Goal: Task Accomplishment & Management: Use online tool/utility

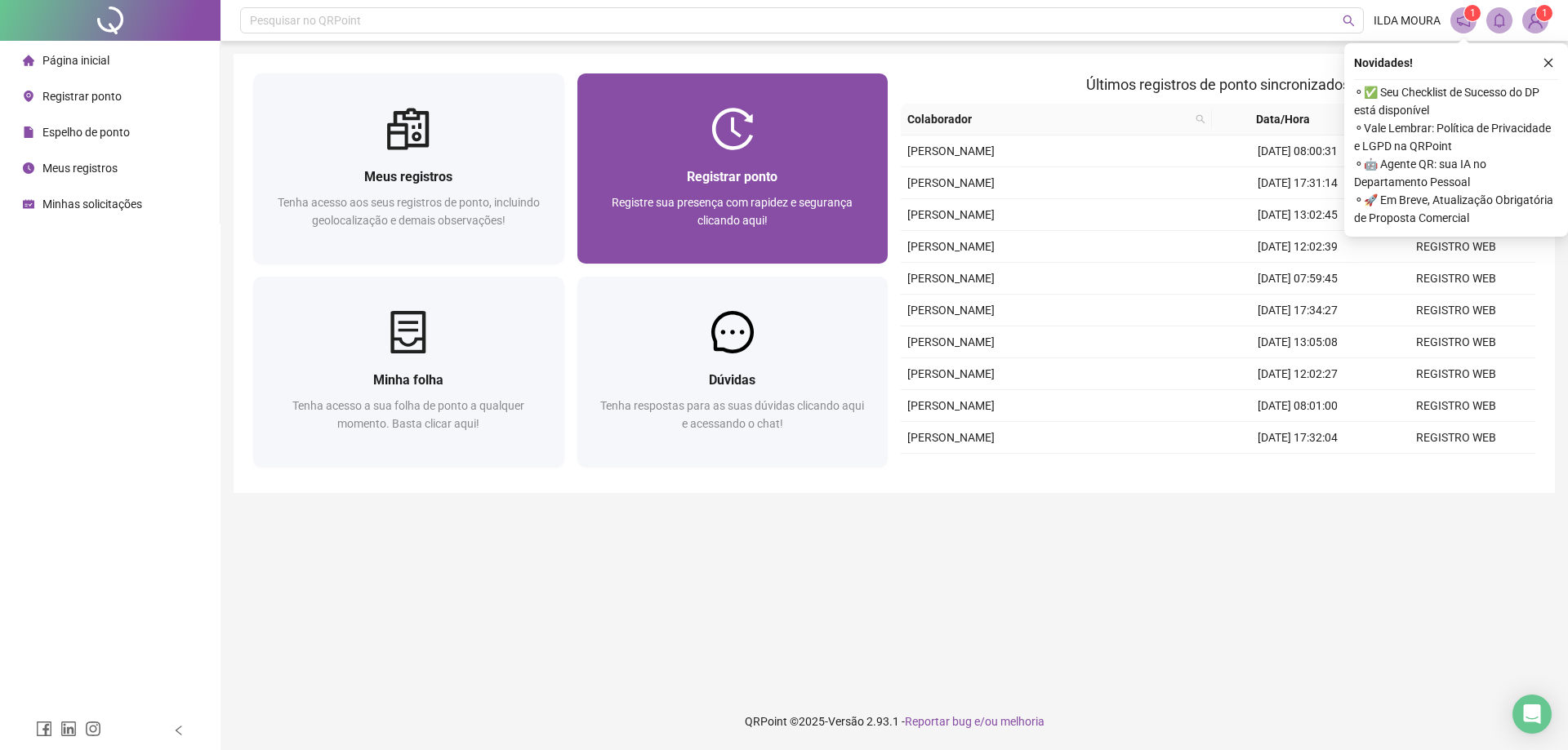
click at [766, 236] on div "Registre sua presença com rapidez e segurança clicando aqui!" at bounding box center [733, 221] width 272 height 54
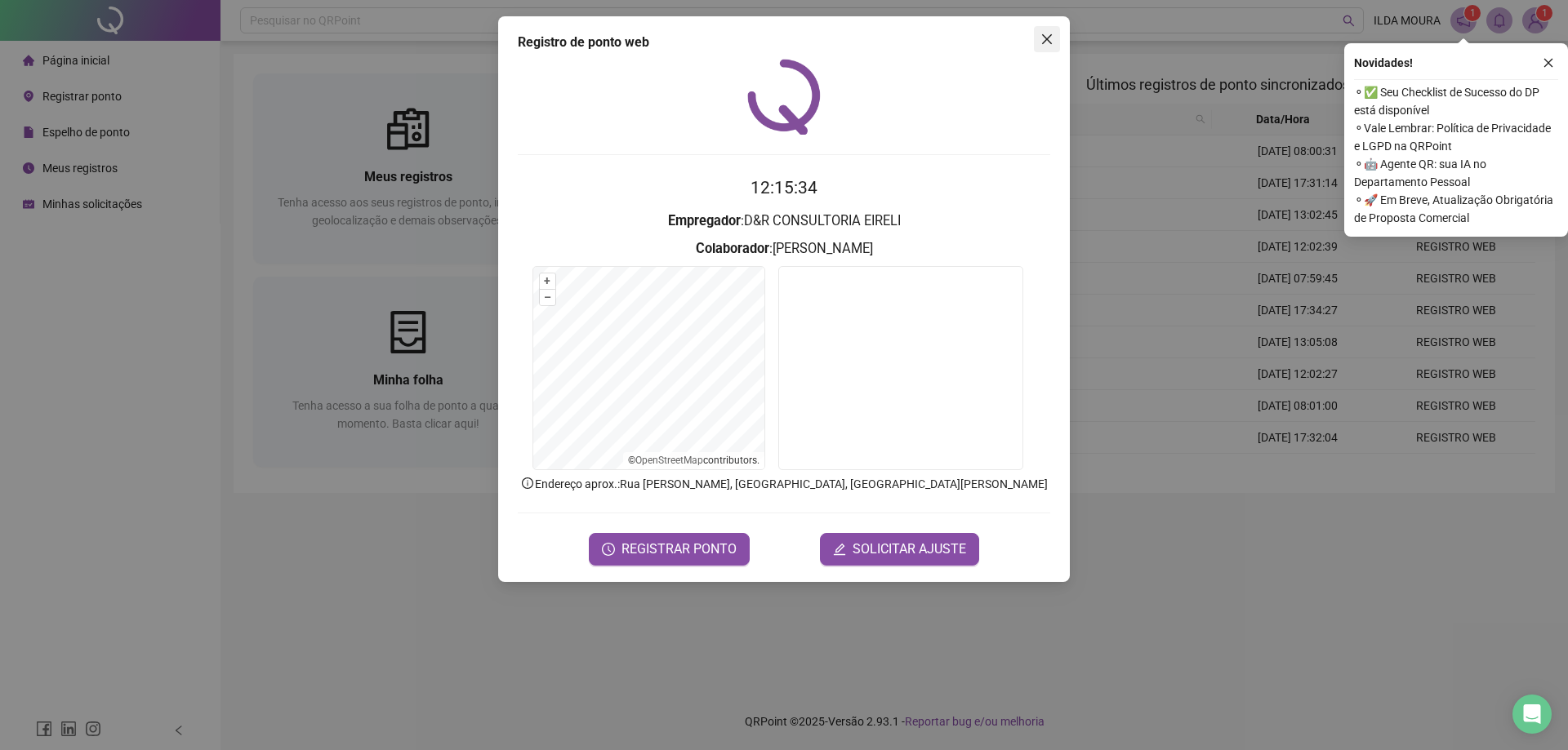
click at [1046, 42] on icon "close" at bounding box center [1047, 39] width 10 height 10
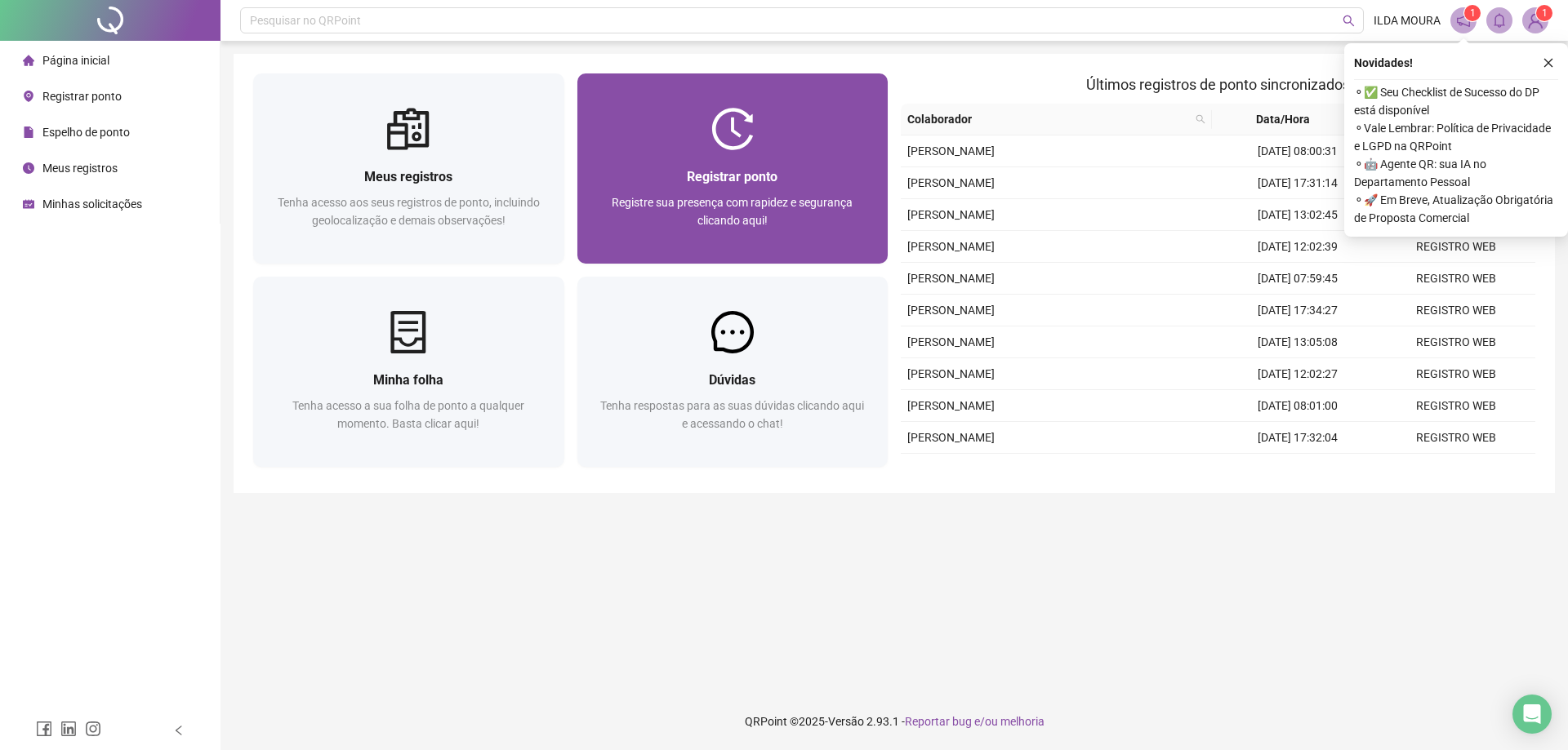
click at [795, 153] on div "Registrar ponto Registre sua presença com rapidez e segurança clicando aqui!" at bounding box center [733, 206] width 311 height 113
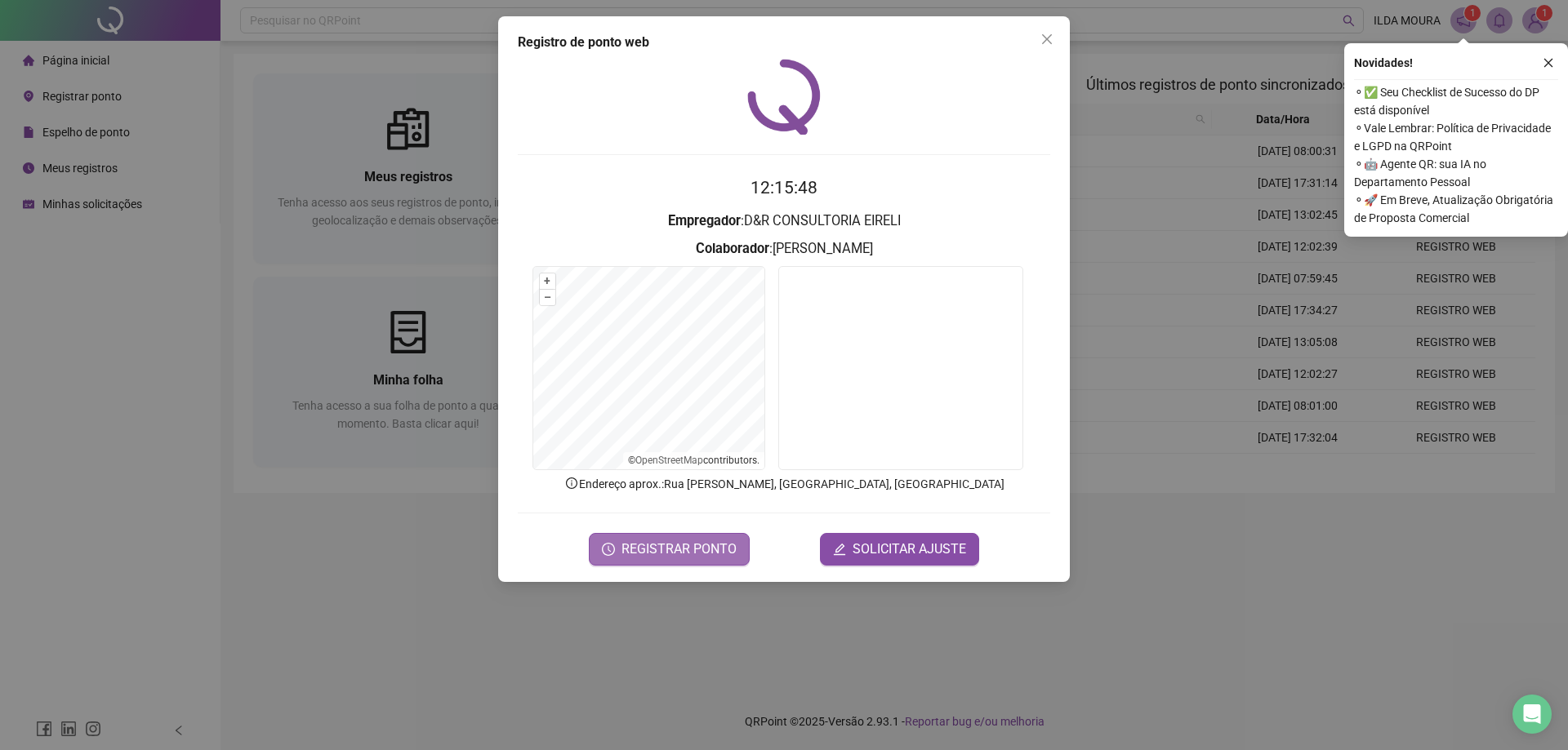
click at [715, 552] on span "REGISTRAR PONTO" at bounding box center [678, 549] width 115 height 19
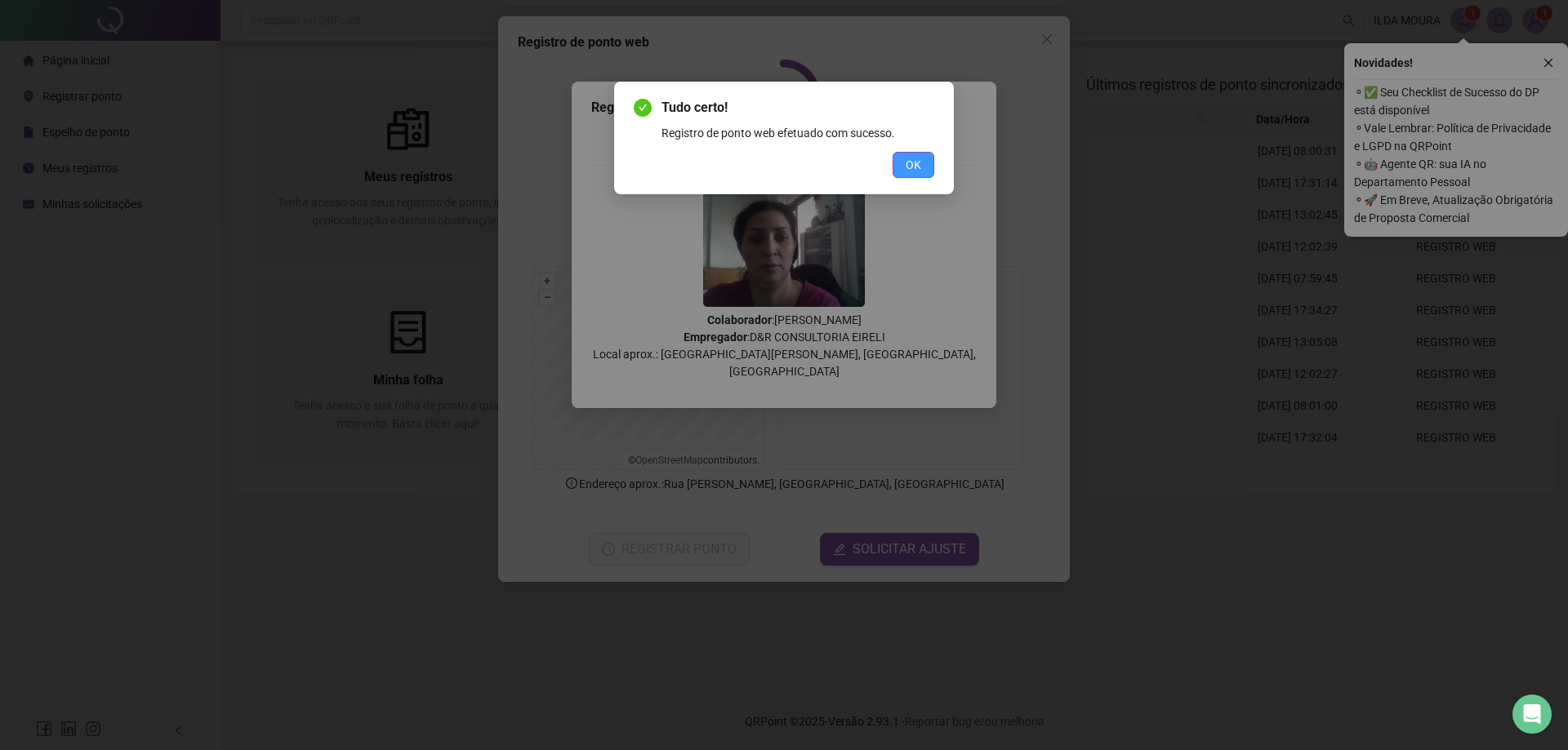
click at [911, 175] on button "OK" at bounding box center [913, 165] width 42 height 26
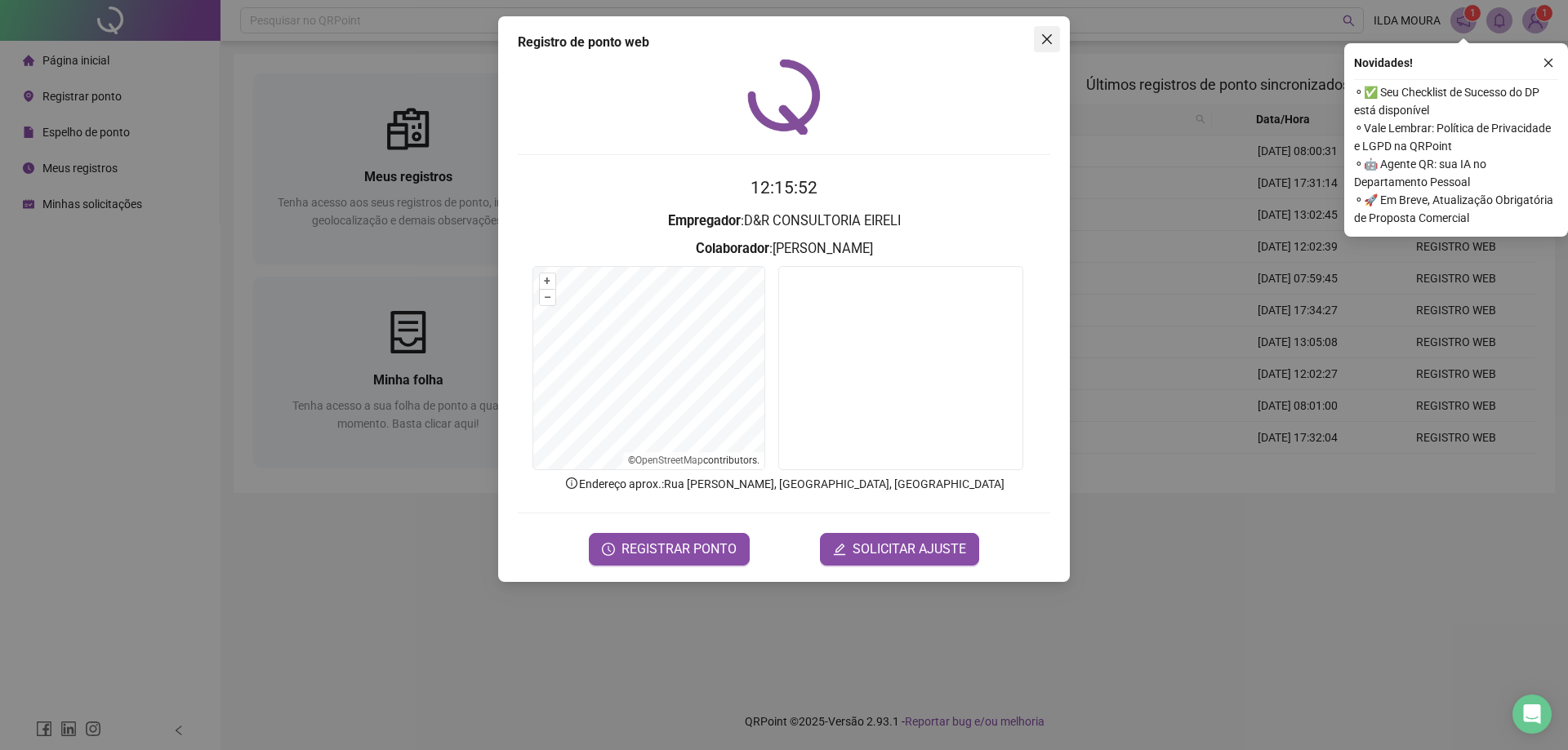
drag, startPoint x: 1048, startPoint y: 38, endPoint x: 941, endPoint y: 11, distance: 110.4
click at [1049, 37] on icon "close" at bounding box center [1047, 39] width 10 height 10
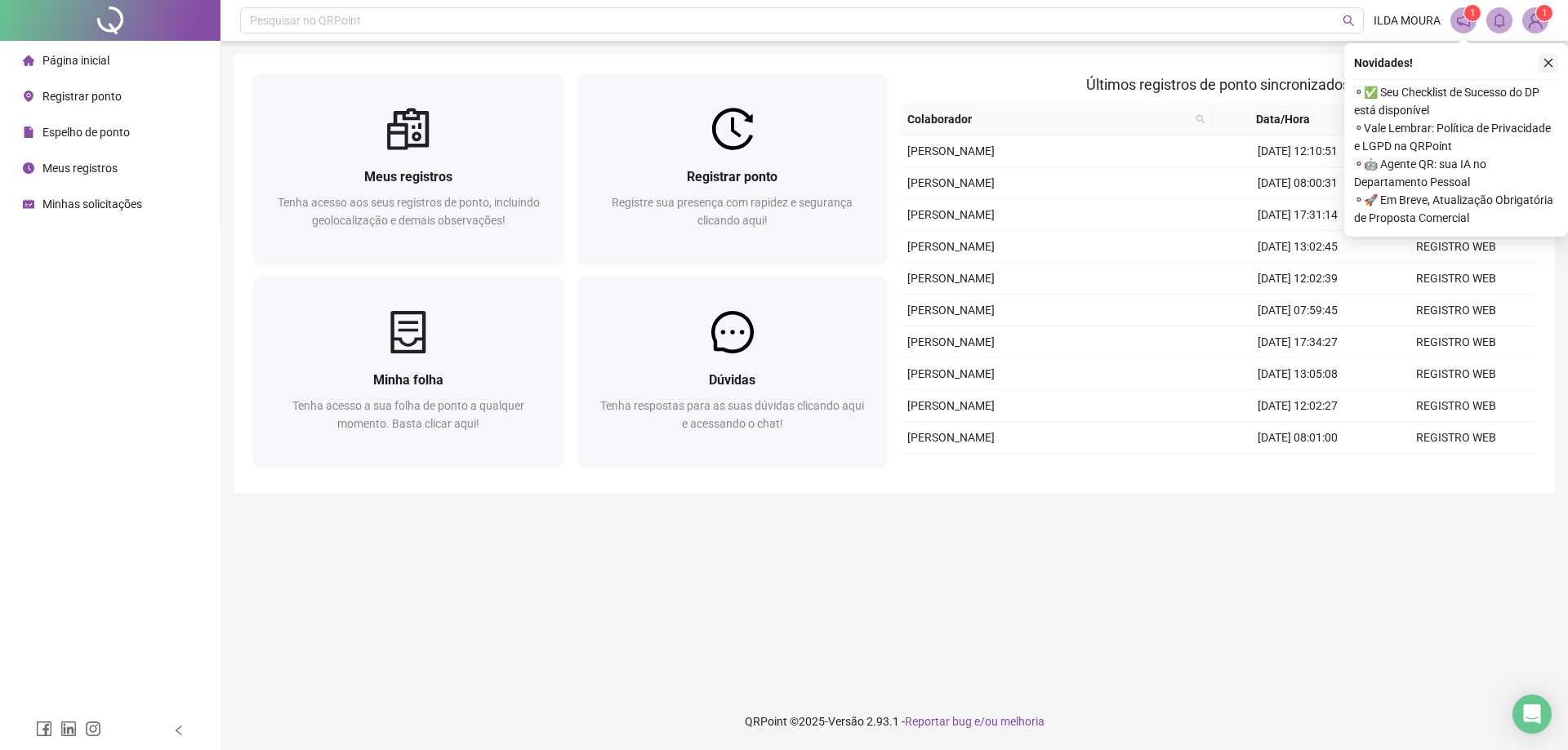
click at [1546, 64] on icon "close" at bounding box center [1549, 63] width 12 height 12
